Goal: Task Accomplishment & Management: Manage account settings

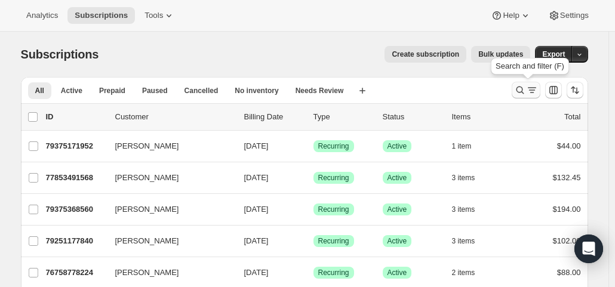
click at [534, 93] on icon "Search and filter results" at bounding box center [532, 92] width 4 height 1
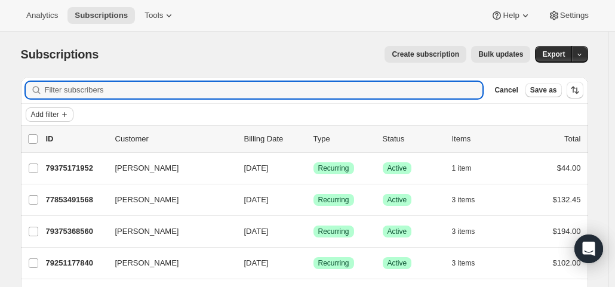
click at [48, 114] on span "Add filter" at bounding box center [45, 115] width 28 height 10
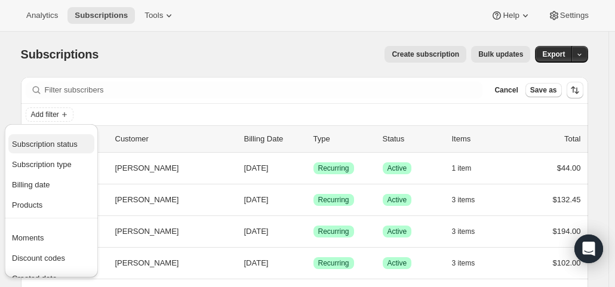
click at [51, 147] on span "Subscription status" at bounding box center [45, 144] width 66 height 9
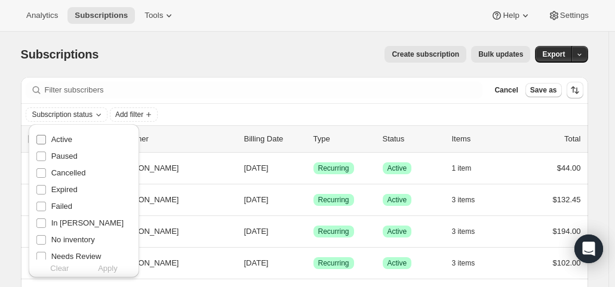
click at [51, 144] on span "Active" at bounding box center [61, 139] width 21 height 9
click at [46, 144] on input "Active" at bounding box center [41, 140] width 10 height 10
checkbox input "true"
click at [106, 271] on span "Apply" at bounding box center [108, 269] width 20 height 12
click at [146, 113] on span "Add filter" at bounding box center [132, 115] width 28 height 10
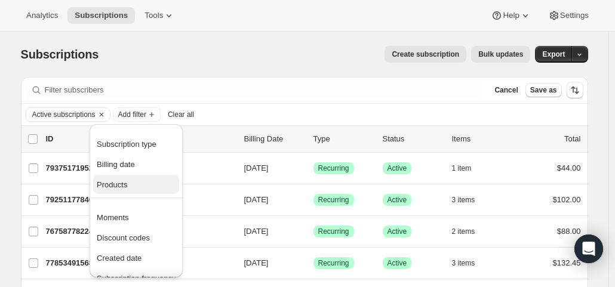
click at [112, 181] on span "Products" at bounding box center [112, 184] width 30 height 9
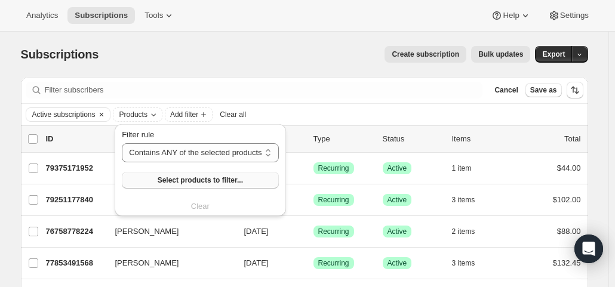
click at [149, 177] on button "Select products to filter..." at bounding box center [200, 180] width 156 height 17
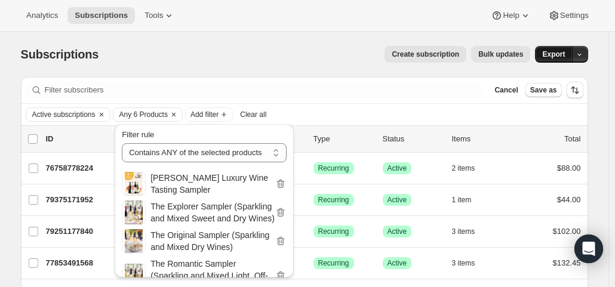
click at [554, 57] on span "Export" at bounding box center [553, 55] width 23 height 10
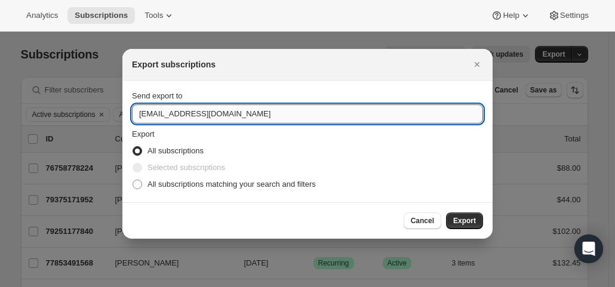
drag, startPoint x: 156, startPoint y: 112, endPoint x: 137, endPoint y: 116, distance: 19.4
click at [137, 116] on input "hello@wineshopathome.com" at bounding box center [307, 114] width 351 height 19
type input "mfletcher@wineshopathome.com"
click at [195, 182] on span "All subscriptions matching your search and filters" at bounding box center [232, 184] width 168 height 9
click at [133, 180] on input "All subscriptions matching your search and filters" at bounding box center [133, 180] width 1 height 1
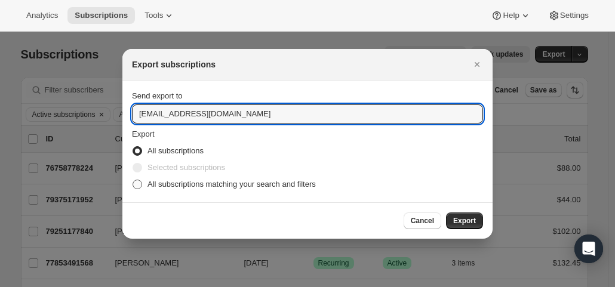
radio input "true"
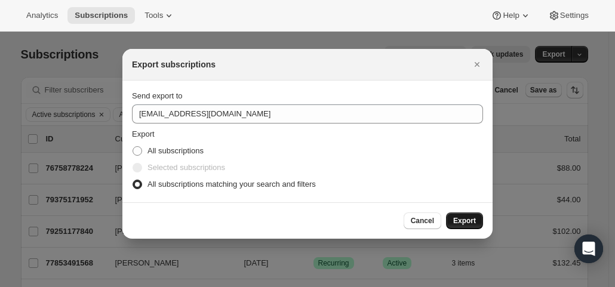
click at [478, 219] on button "Export" at bounding box center [464, 221] width 37 height 17
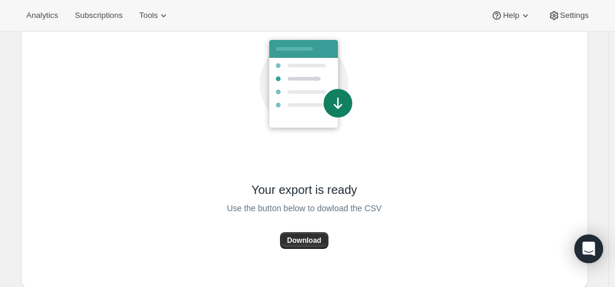
scroll to position [101, 0]
click at [300, 236] on span "Download" at bounding box center [304, 240] width 34 height 10
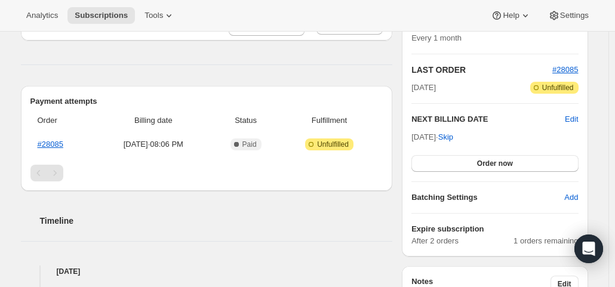
scroll to position [239, 0]
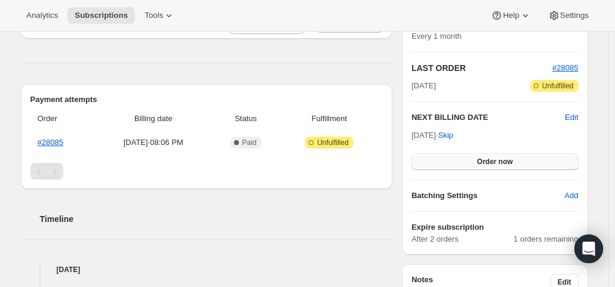
click at [455, 159] on button "Order now" at bounding box center [495, 162] width 167 height 17
click at [455, 159] on button "Click to confirm" at bounding box center [495, 162] width 167 height 17
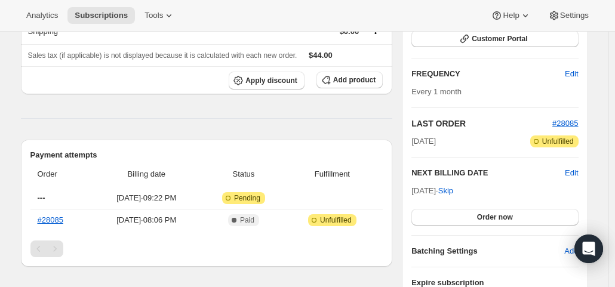
scroll to position [239, 0]
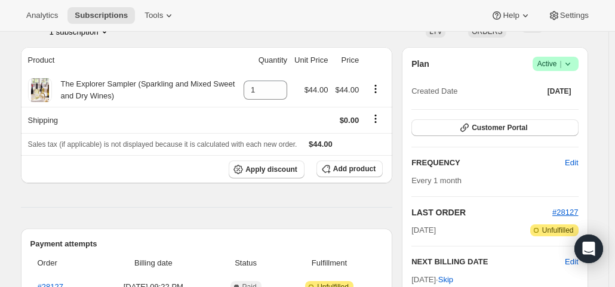
scroll to position [179, 0]
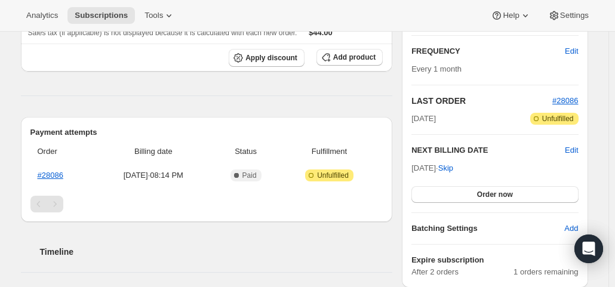
scroll to position [239, 0]
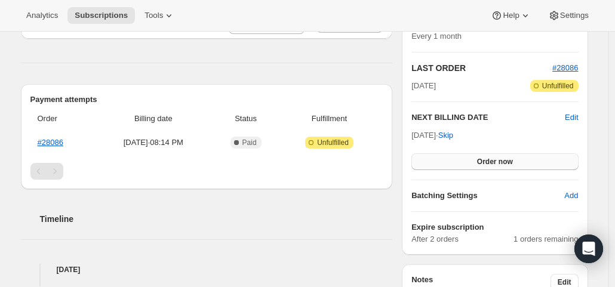
click at [523, 167] on button "Order now" at bounding box center [495, 162] width 167 height 17
click at [523, 167] on button "Click to confirm" at bounding box center [495, 162] width 167 height 17
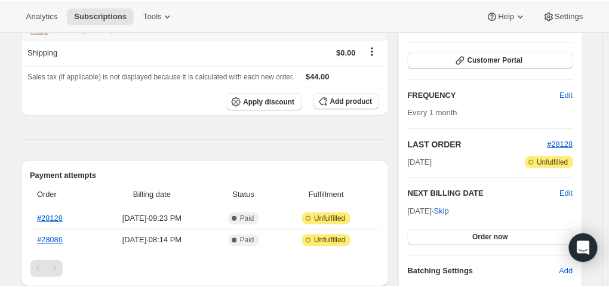
scroll to position [239, 0]
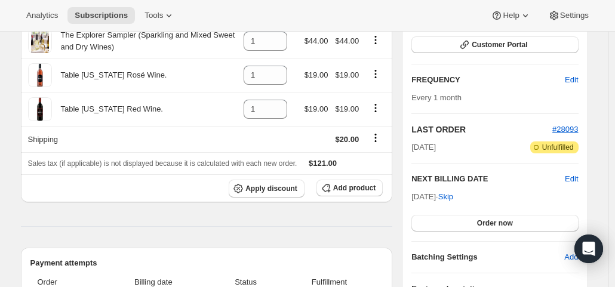
scroll to position [179, 0]
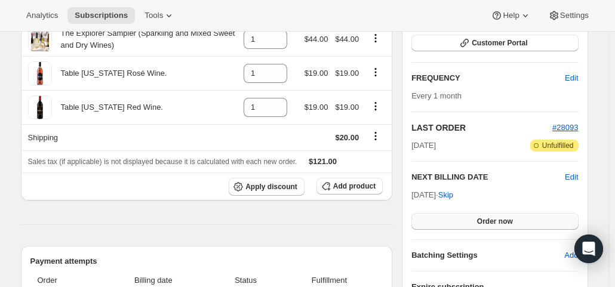
click at [478, 217] on button "Order now" at bounding box center [495, 221] width 167 height 17
click at [478, 217] on span "Click to confirm" at bounding box center [495, 222] width 54 height 10
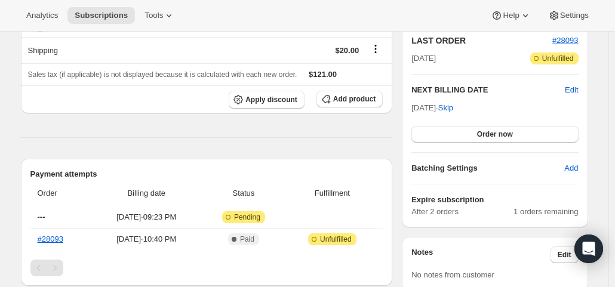
scroll to position [358, 0]
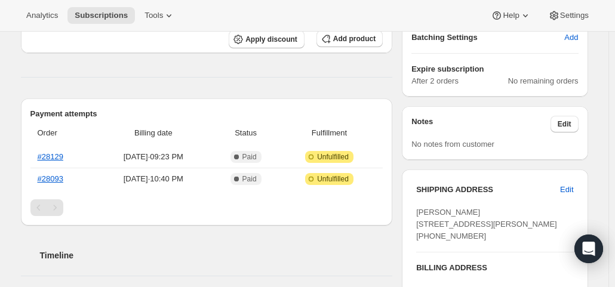
scroll to position [358, 0]
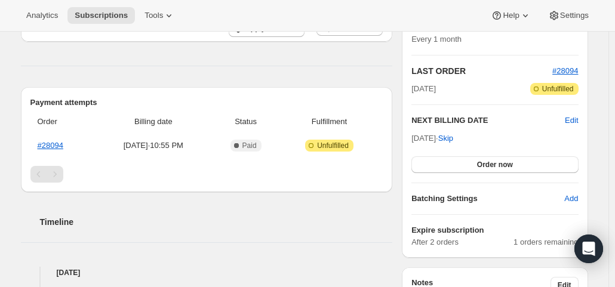
scroll to position [239, 0]
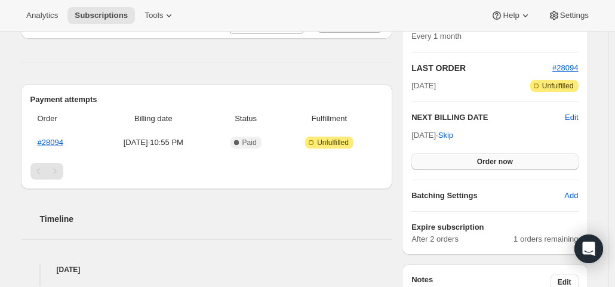
click at [471, 156] on button "Order now" at bounding box center [495, 162] width 167 height 17
click at [471, 156] on button "Click to confirm" at bounding box center [495, 162] width 167 height 17
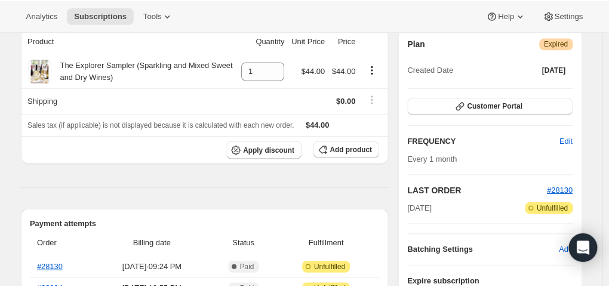
scroll to position [179, 0]
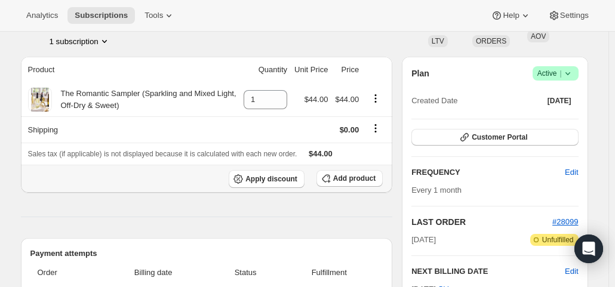
scroll to position [179, 0]
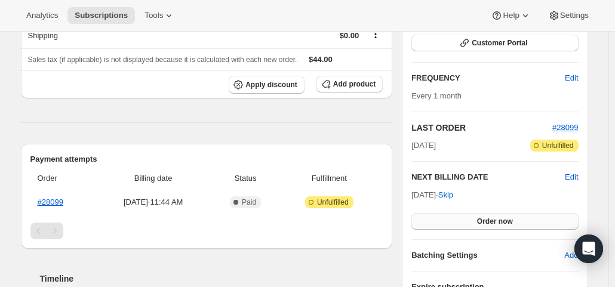
click at [506, 217] on span "Order now" at bounding box center [495, 222] width 36 height 10
click at [506, 217] on span "Click to confirm" at bounding box center [495, 222] width 54 height 10
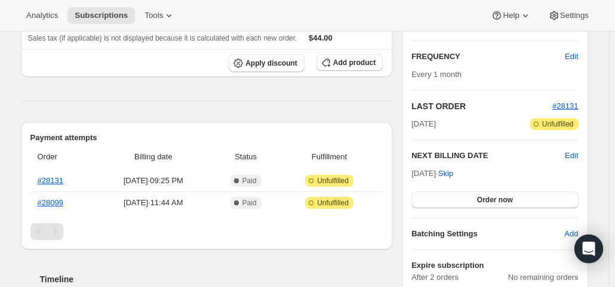
scroll to position [239, 0]
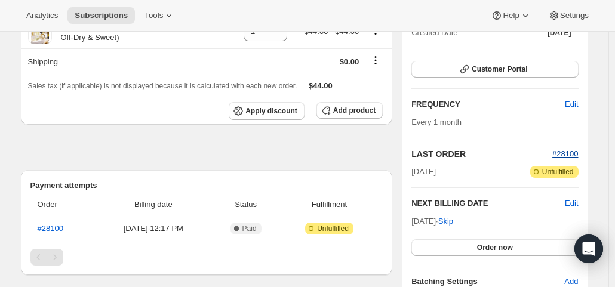
scroll to position [179, 0]
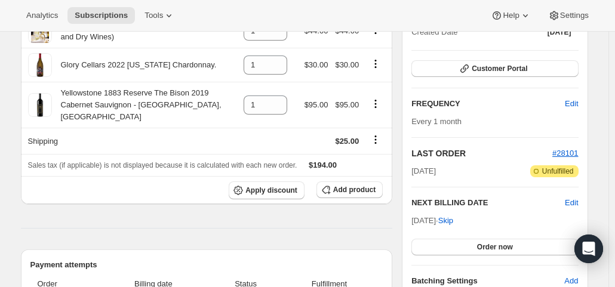
scroll to position [179, 0]
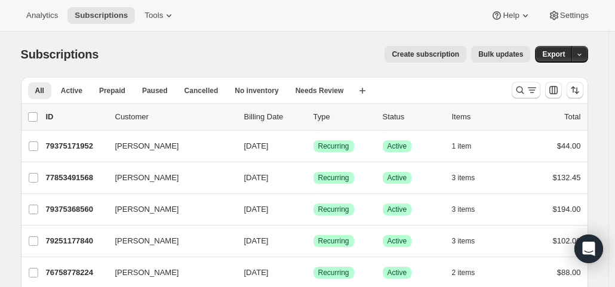
scroll to position [179, 0]
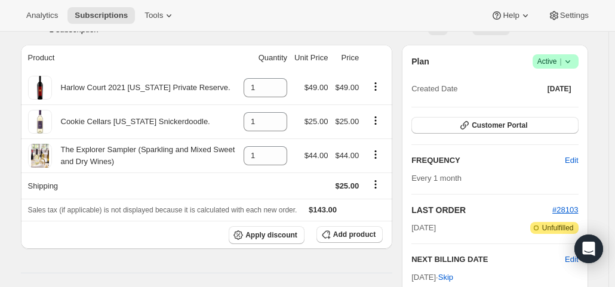
scroll to position [119, 0]
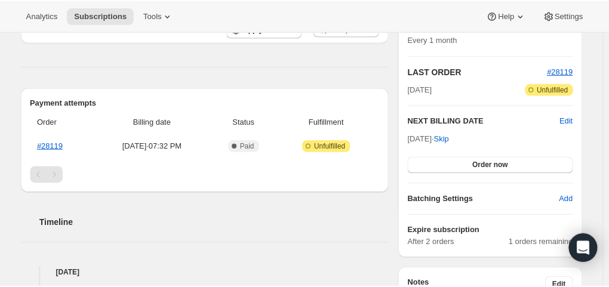
scroll to position [239, 0]
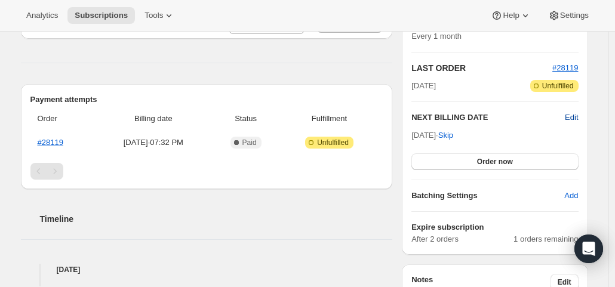
click at [572, 112] on span "Edit" at bounding box center [571, 118] width 13 height 12
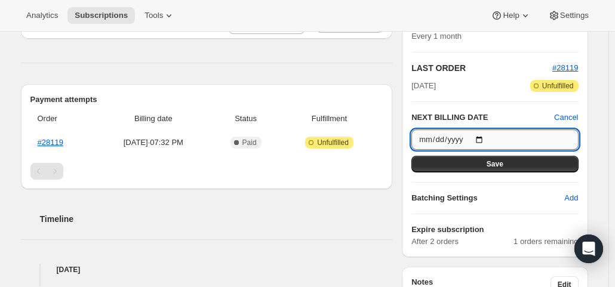
click at [483, 139] on input "[DATE]" at bounding box center [495, 140] width 167 height 20
type input "[DATE]"
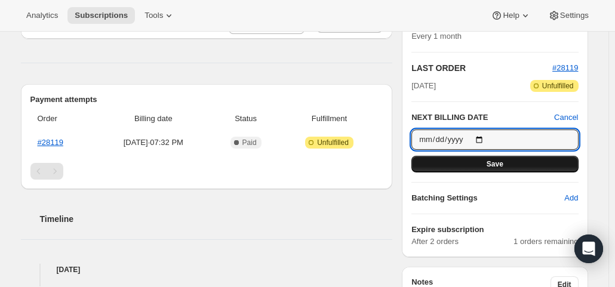
click at [488, 158] on button "Save" at bounding box center [495, 164] width 167 height 17
